Goal: Task Accomplishment & Management: Manage account settings

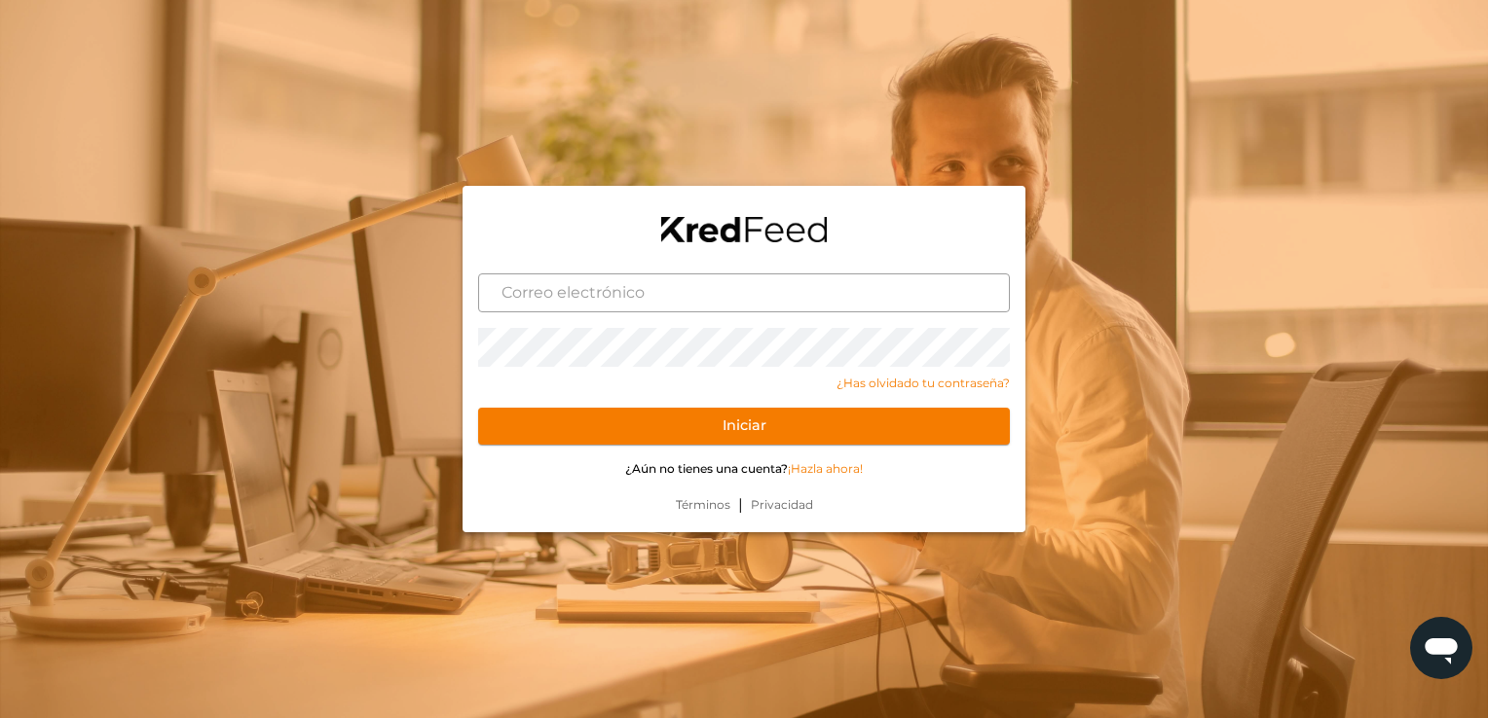
click at [527, 286] on input "text" at bounding box center [744, 293] width 532 height 39
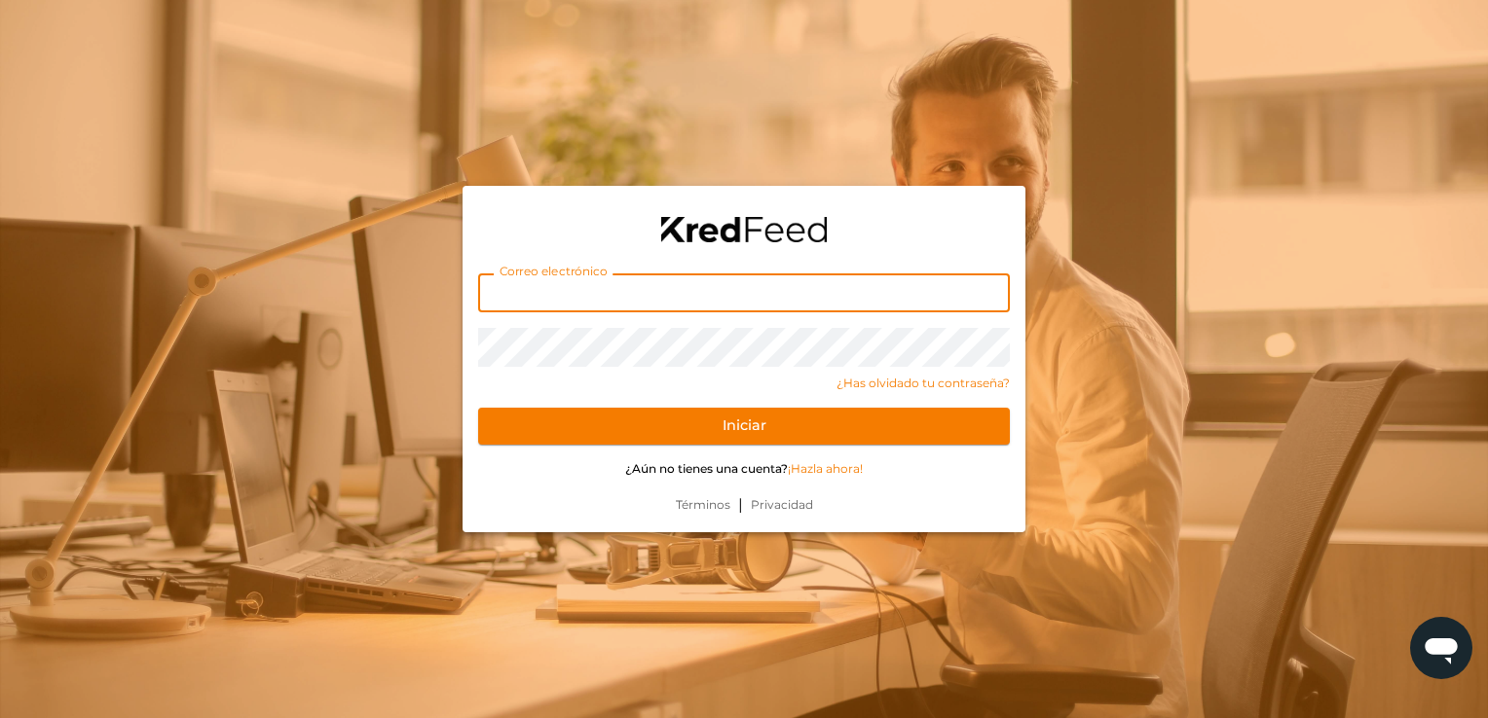
type input "[EMAIL_ADDRESS][DOMAIN_NAME]"
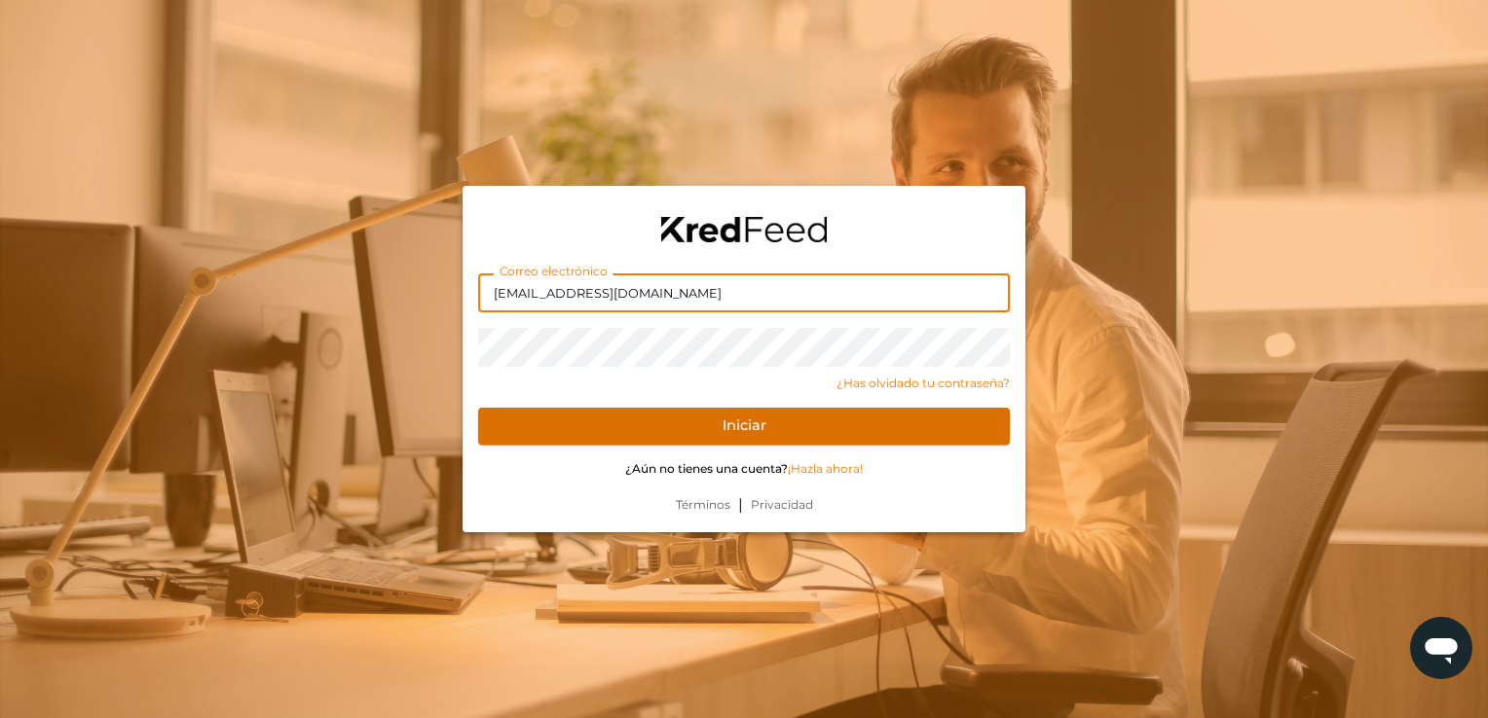
click at [530, 413] on button "Iniciar" at bounding box center [744, 426] width 532 height 37
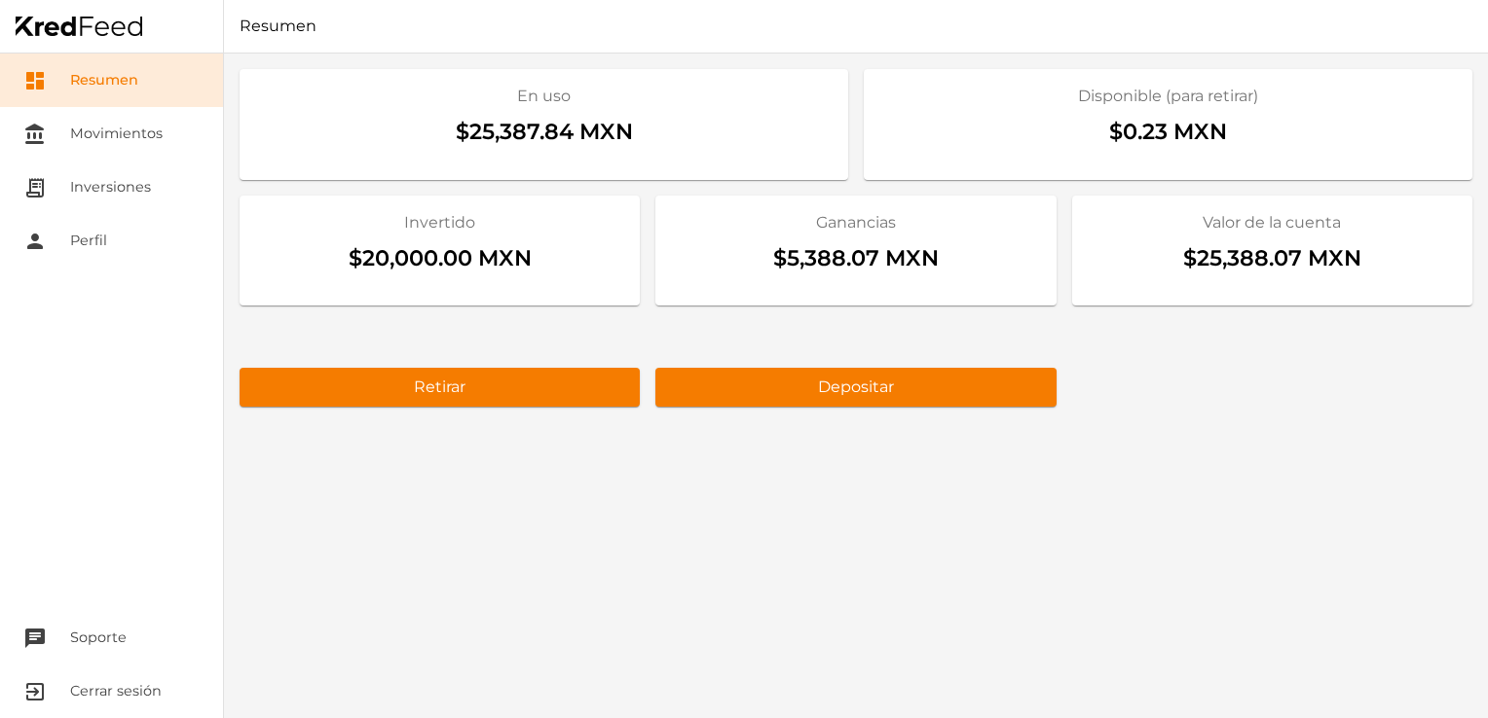
click at [1173, 416] on div "En uso $25,387.84 MXN Disponible (para retirar) $0.23 MXN Invertido $20,000.00 …" at bounding box center [856, 238] width 1264 height 369
